Goal: Task Accomplishment & Management: Use online tool/utility

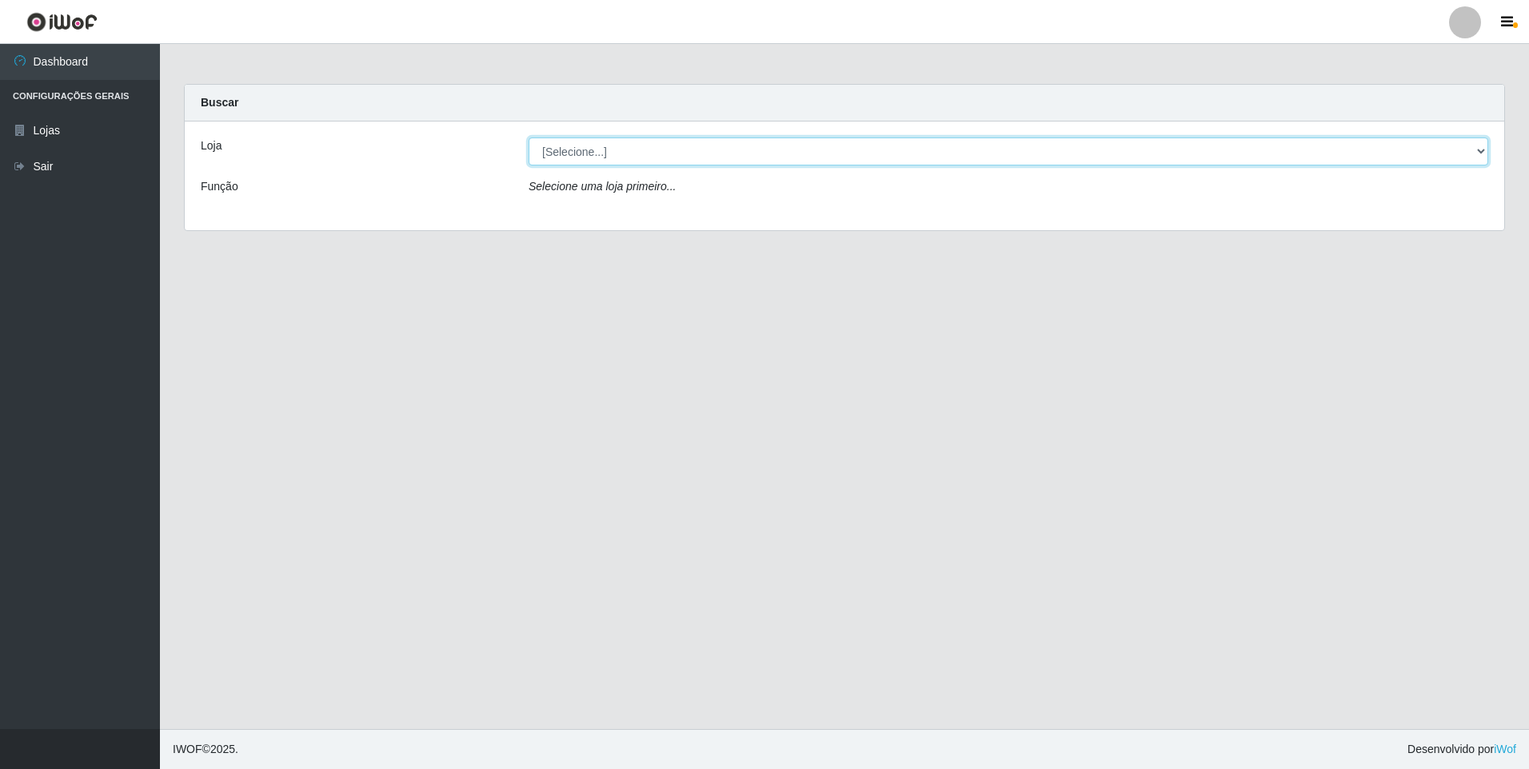
click at [672, 153] on select "[Selecione...] Atacado Vem - [STREET_ADDRESS]" at bounding box center [1009, 152] width 960 height 28
select select "461"
click at [529, 138] on select "[Selecione...] Atacado Vem - [STREET_ADDRESS]" at bounding box center [1009, 152] width 960 height 28
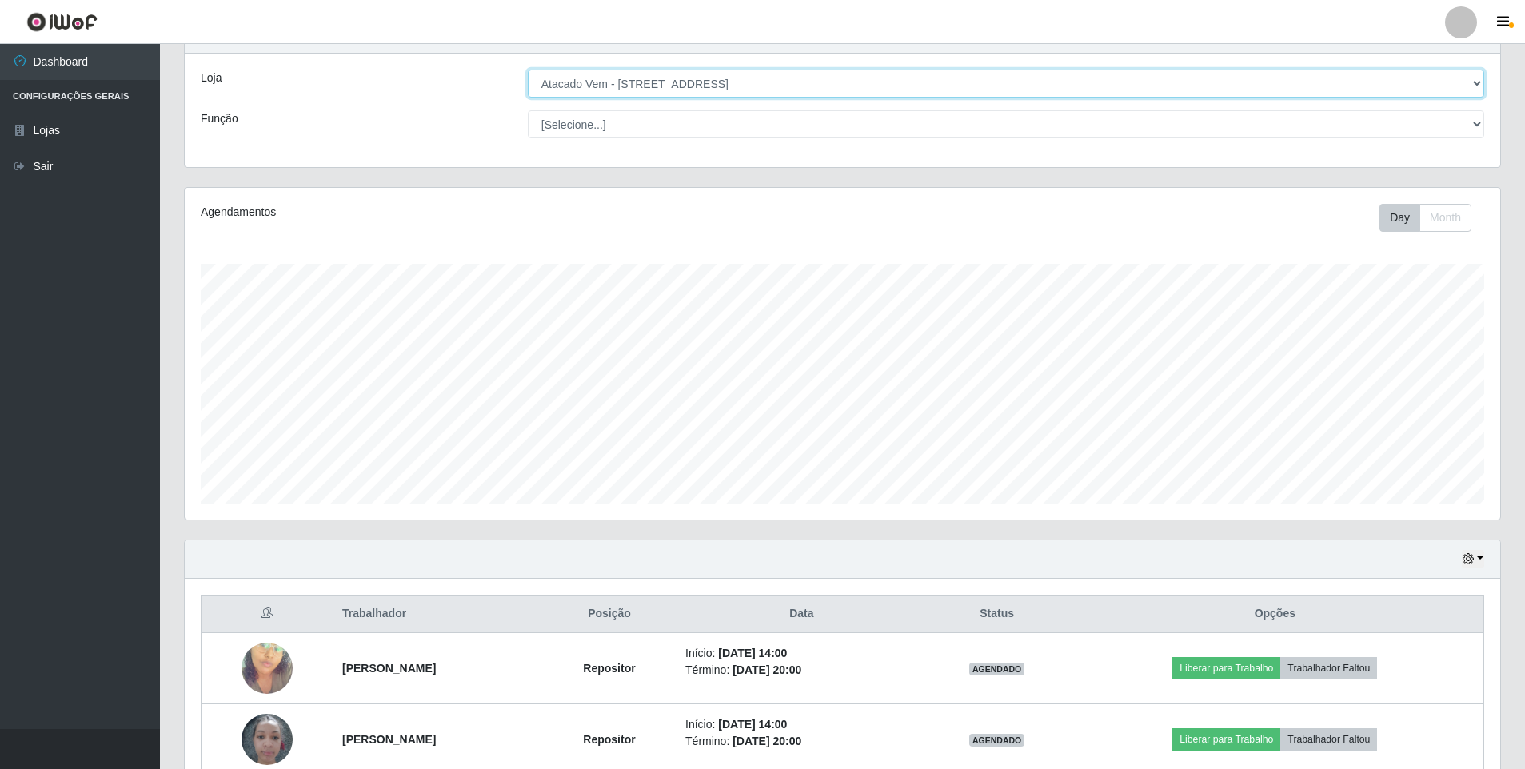
scroll to position [150, 0]
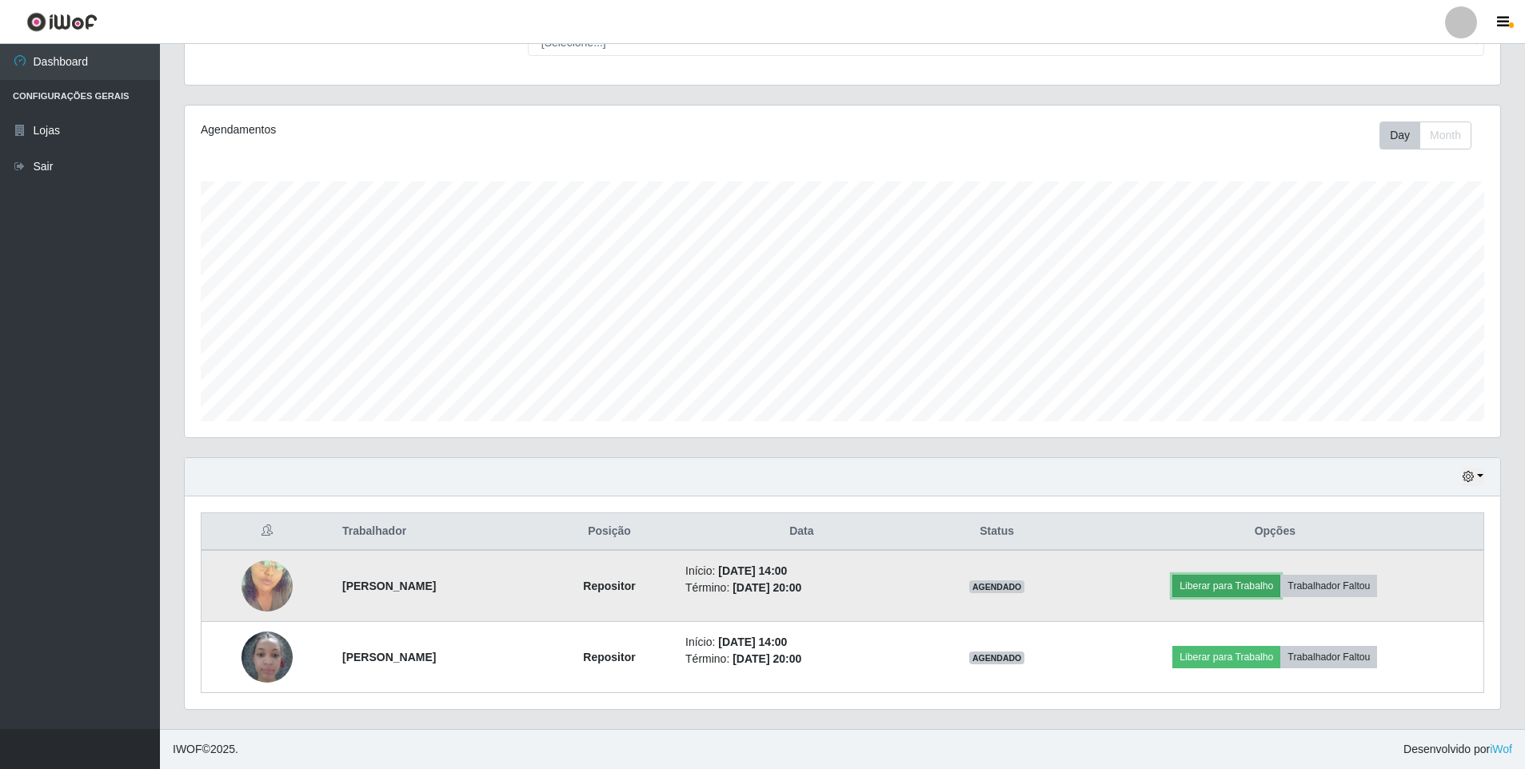
click at [1241, 583] on button "Liberar para Trabalho" at bounding box center [1227, 586] width 108 height 22
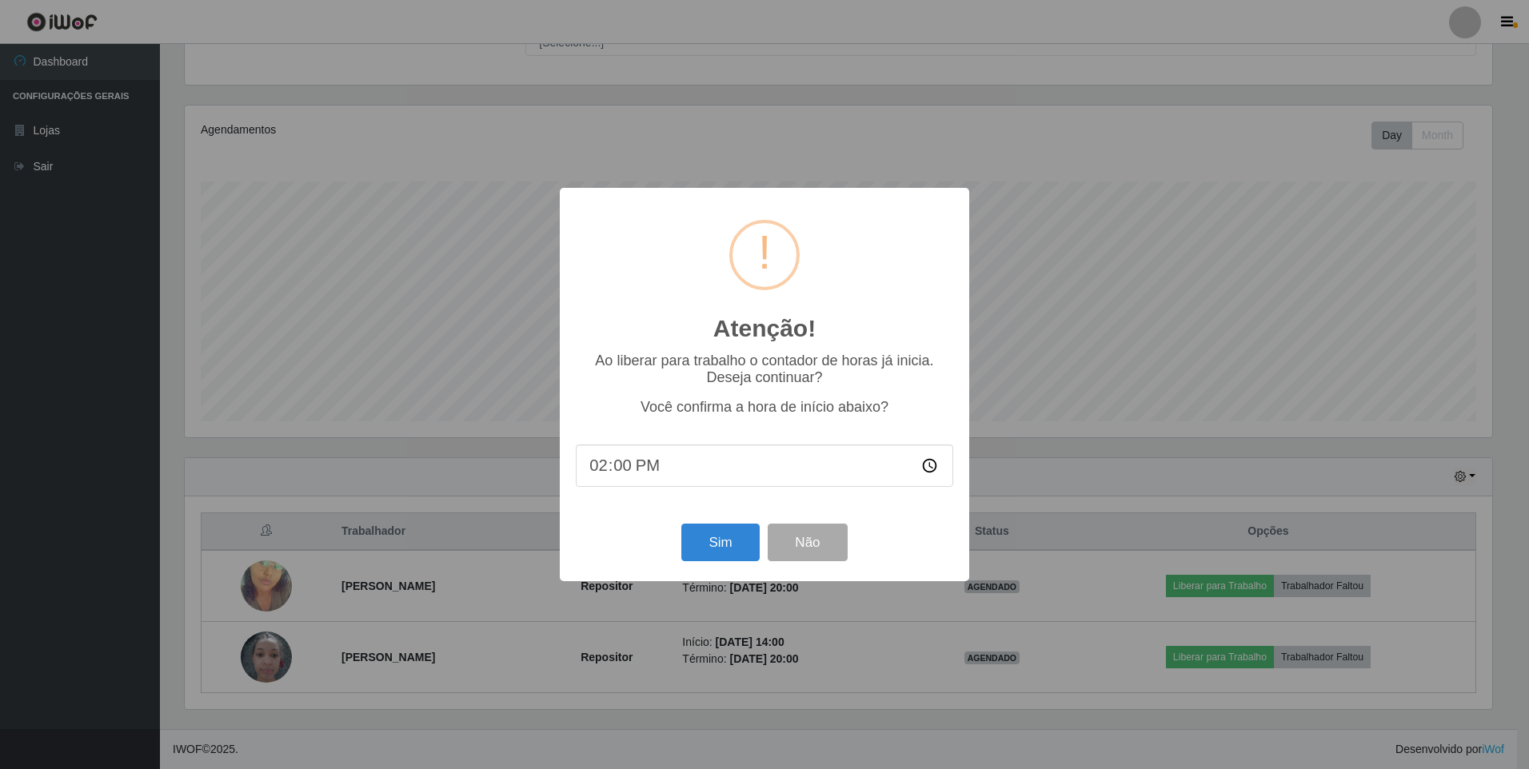
click at [1029, 310] on div "Atenção! × Ao liberar para trabalho o contador de horas já inicia. Deseja conti…" at bounding box center [764, 384] width 1529 height 769
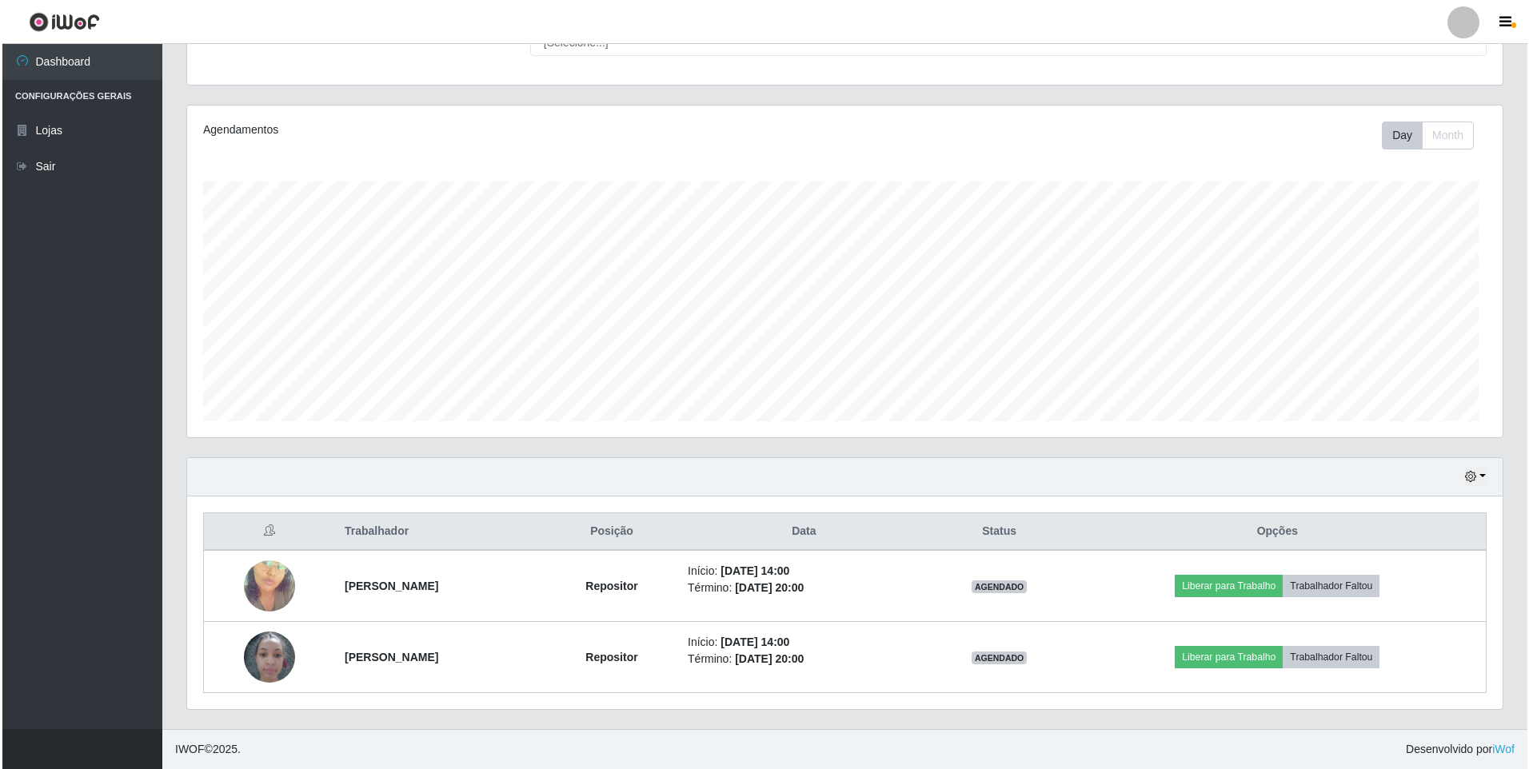
scroll to position [332, 1316]
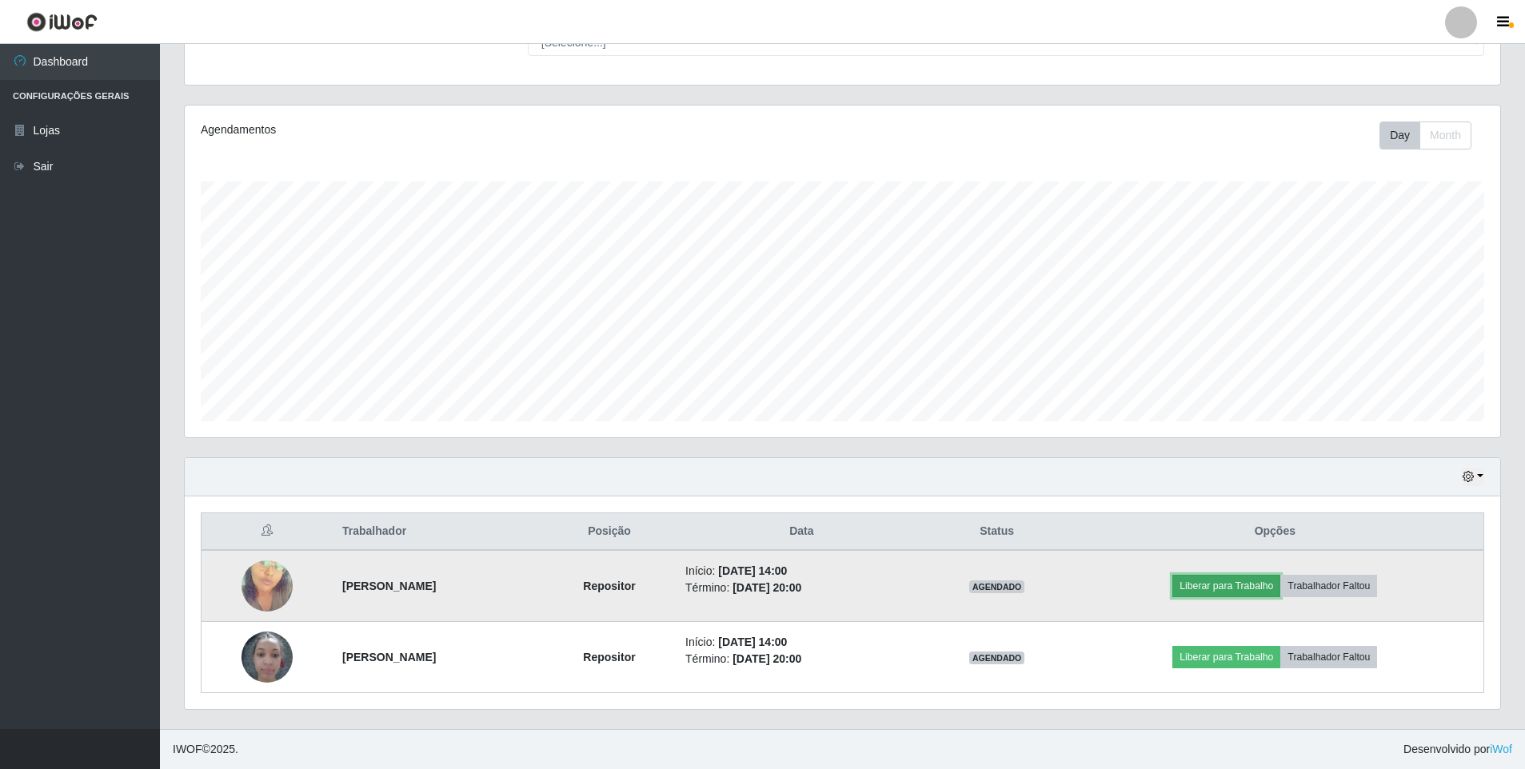
click at [1225, 585] on button "Liberar para Trabalho" at bounding box center [1227, 586] width 108 height 22
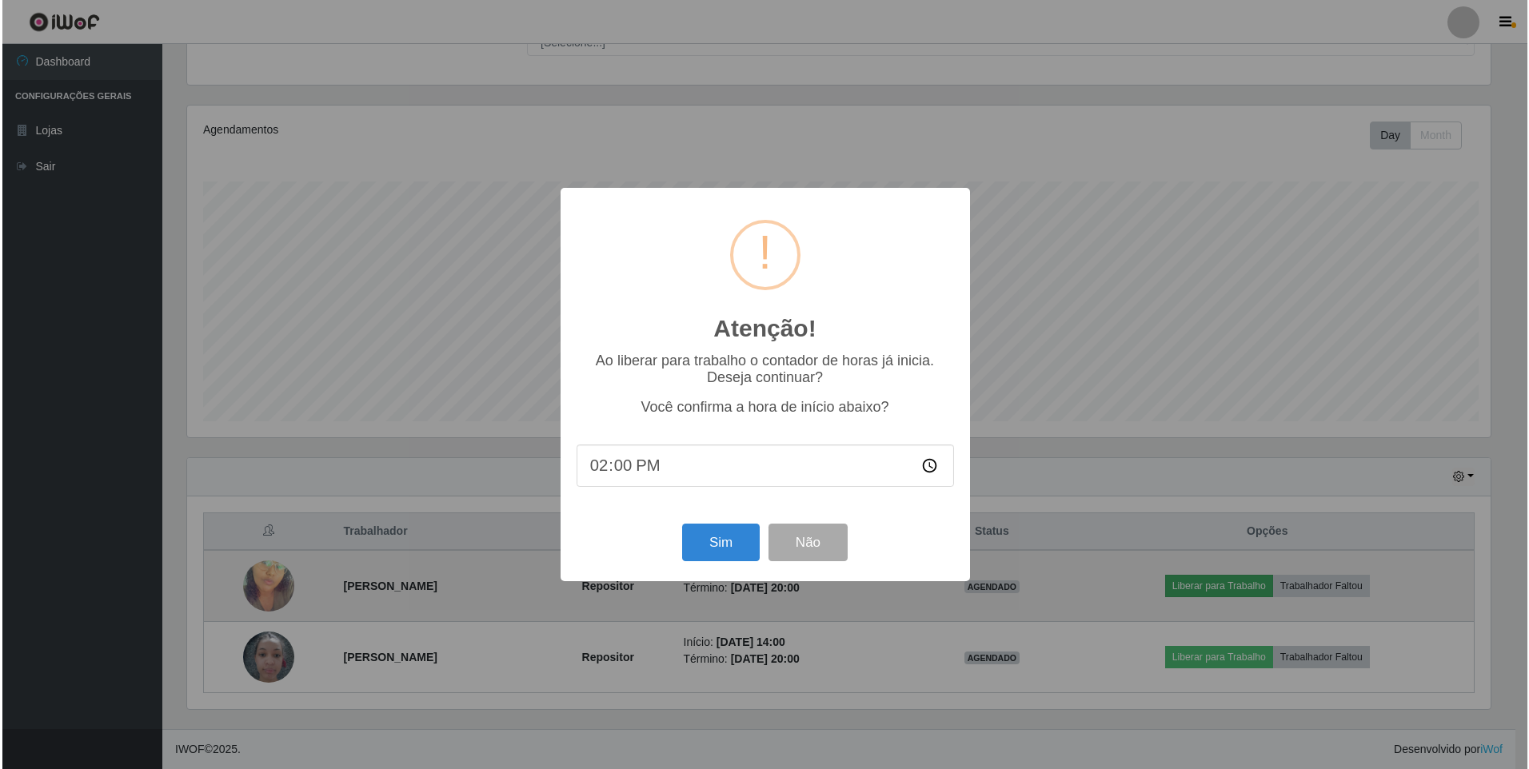
scroll to position [332, 1308]
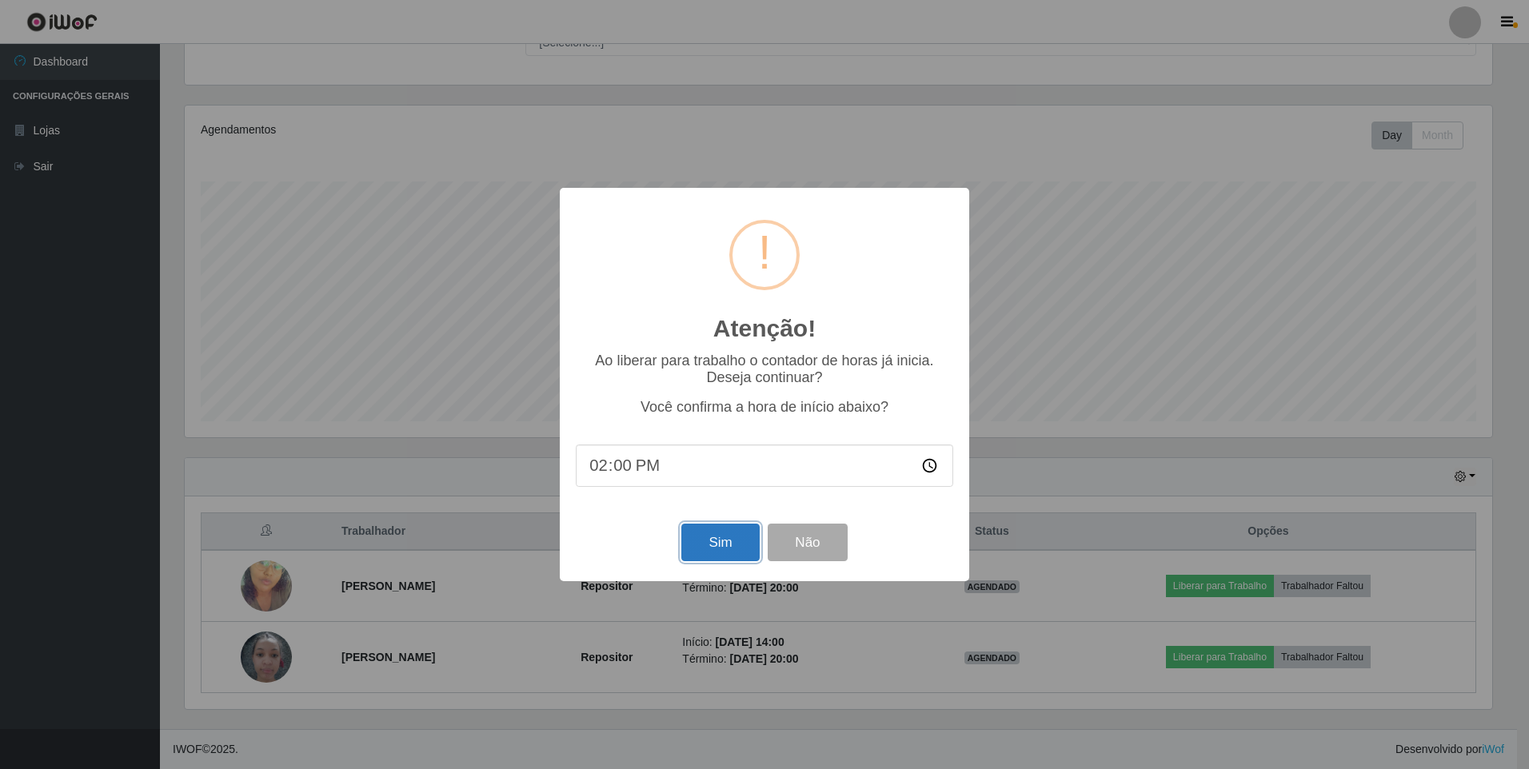
click at [696, 548] on button "Sim" at bounding box center [720, 543] width 78 height 38
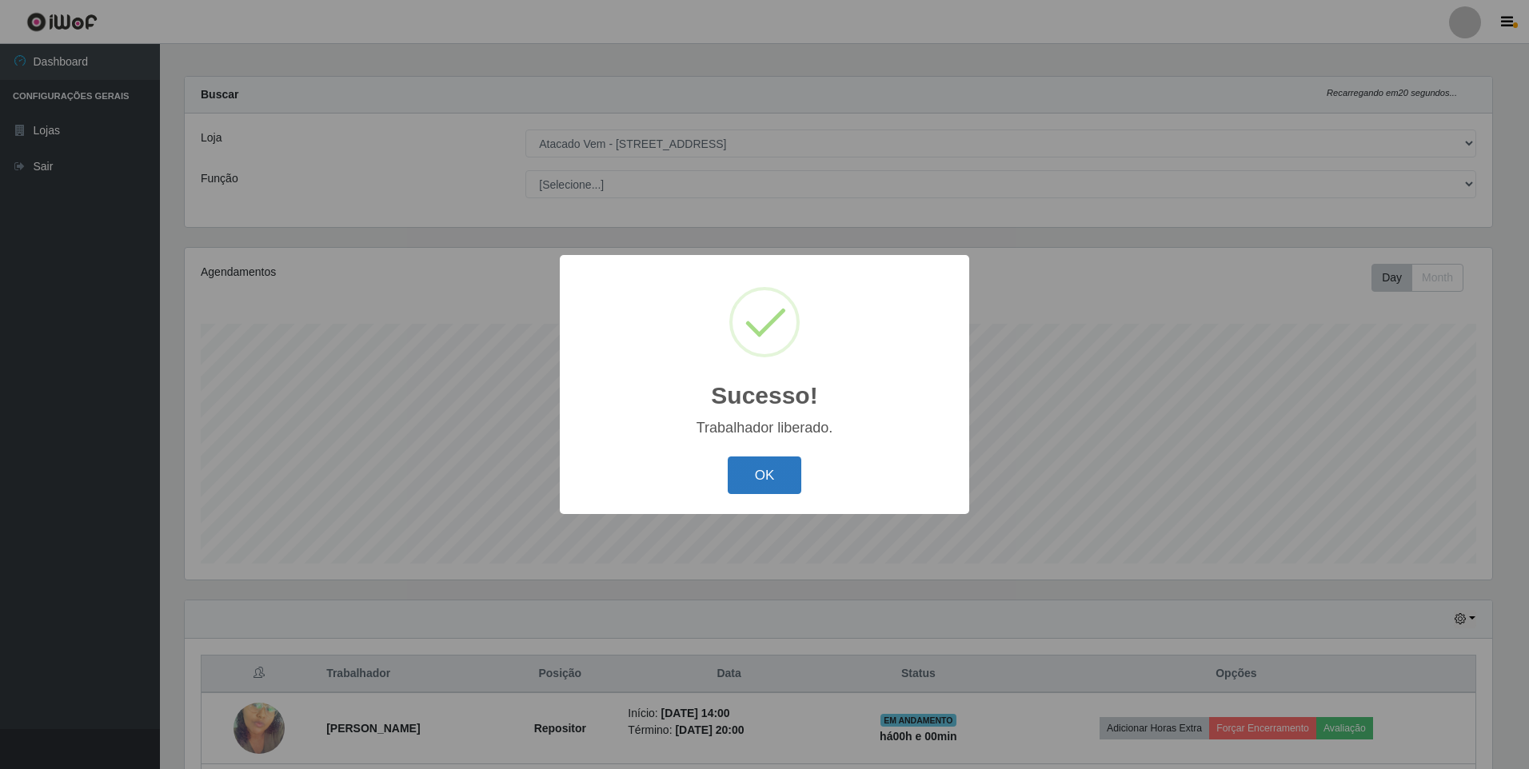
click at [755, 478] on button "OK" at bounding box center [765, 476] width 74 height 38
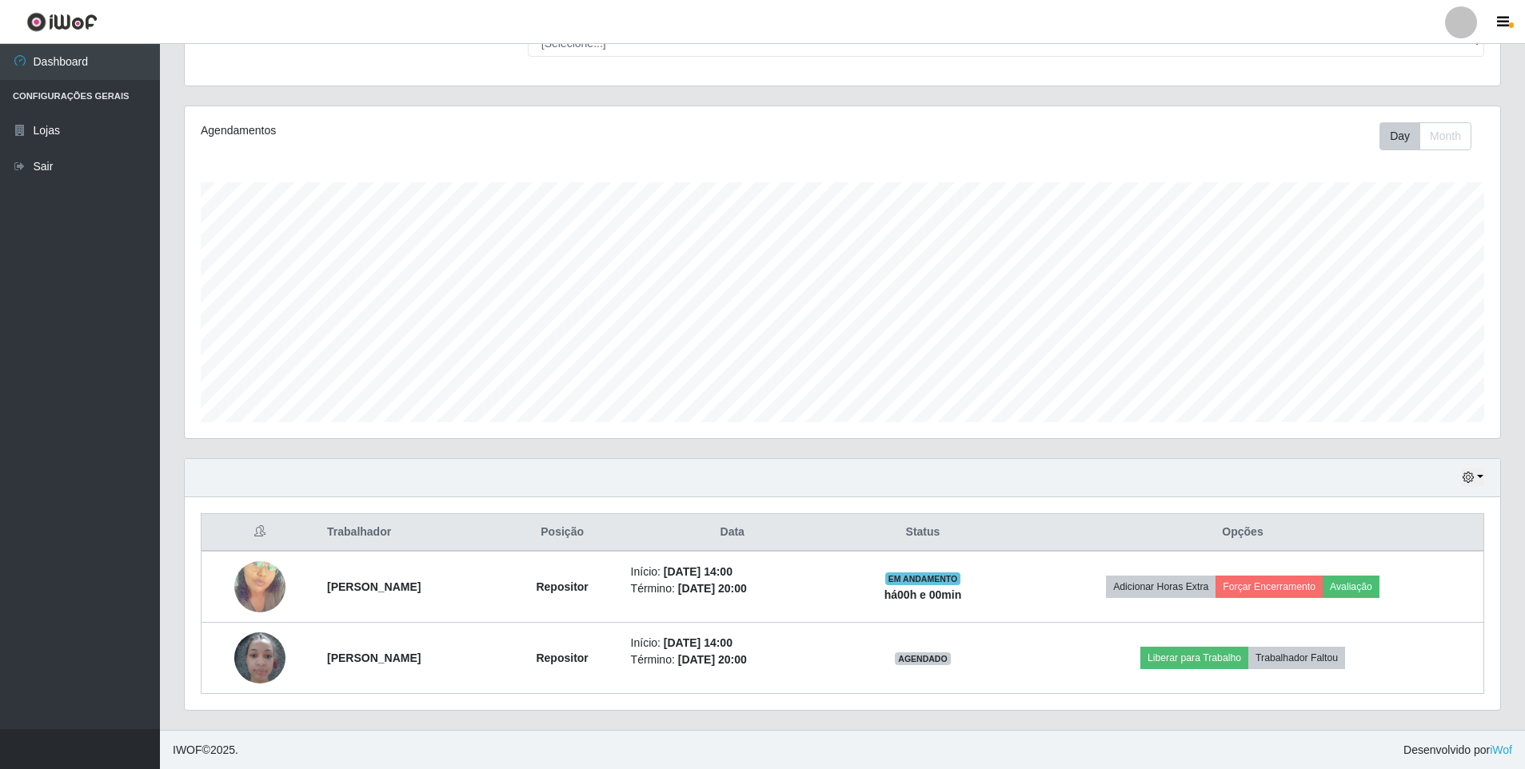
scroll to position [150, 0]
